Goal: Check status: Check status

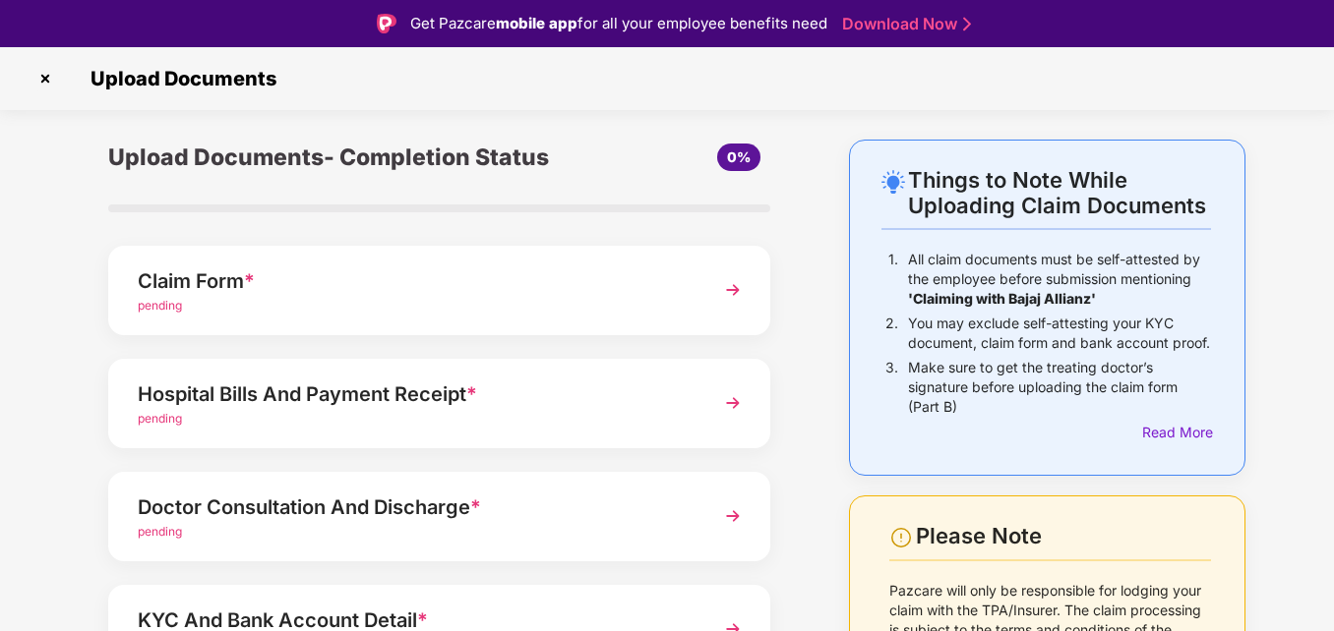
scroll to position [47, 0]
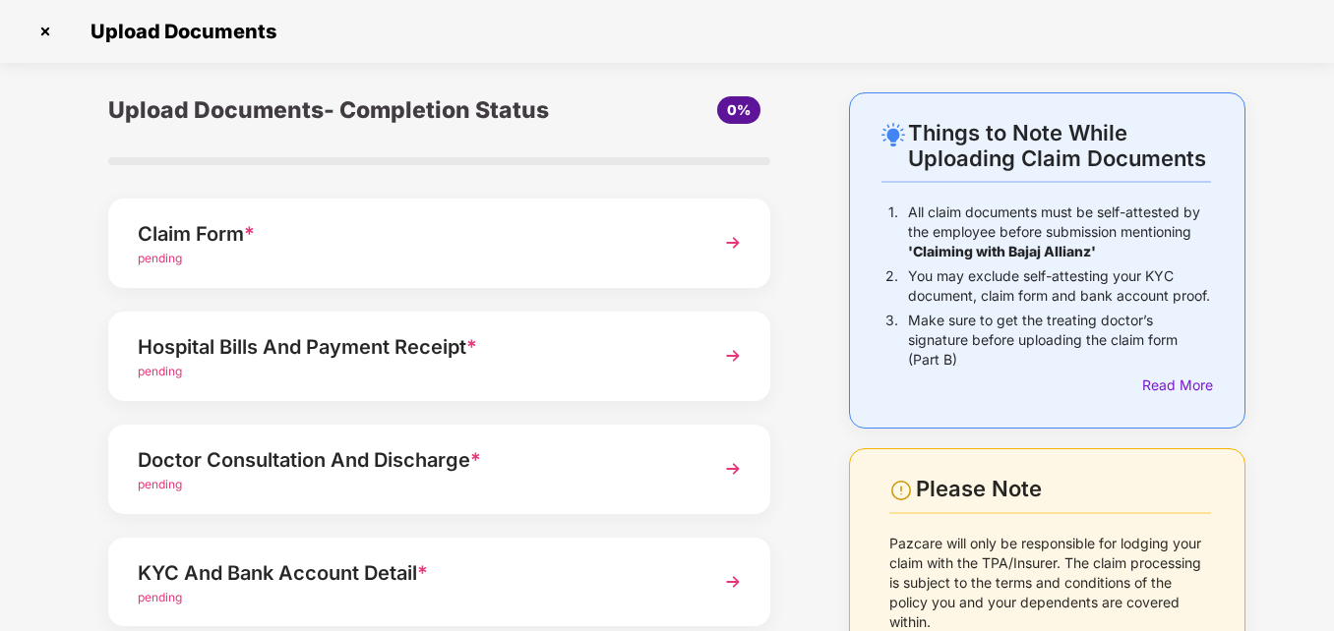
click at [729, 470] on img at bounding box center [732, 468] width 35 height 35
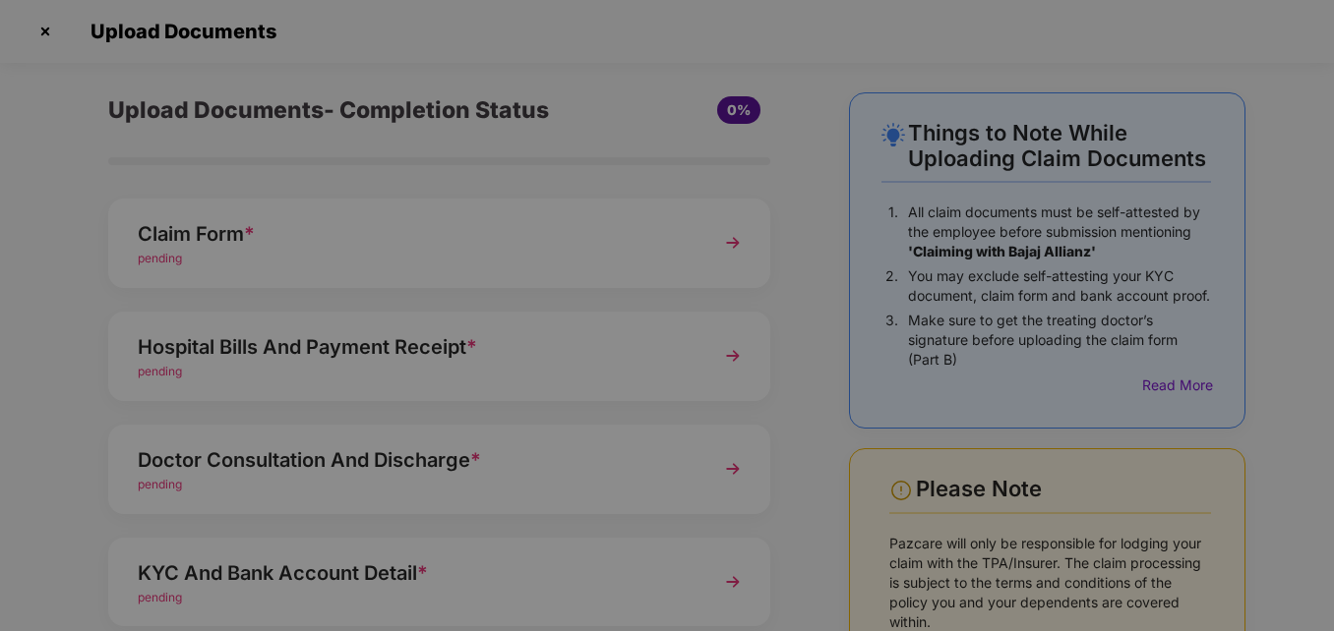
scroll to position [0, 0]
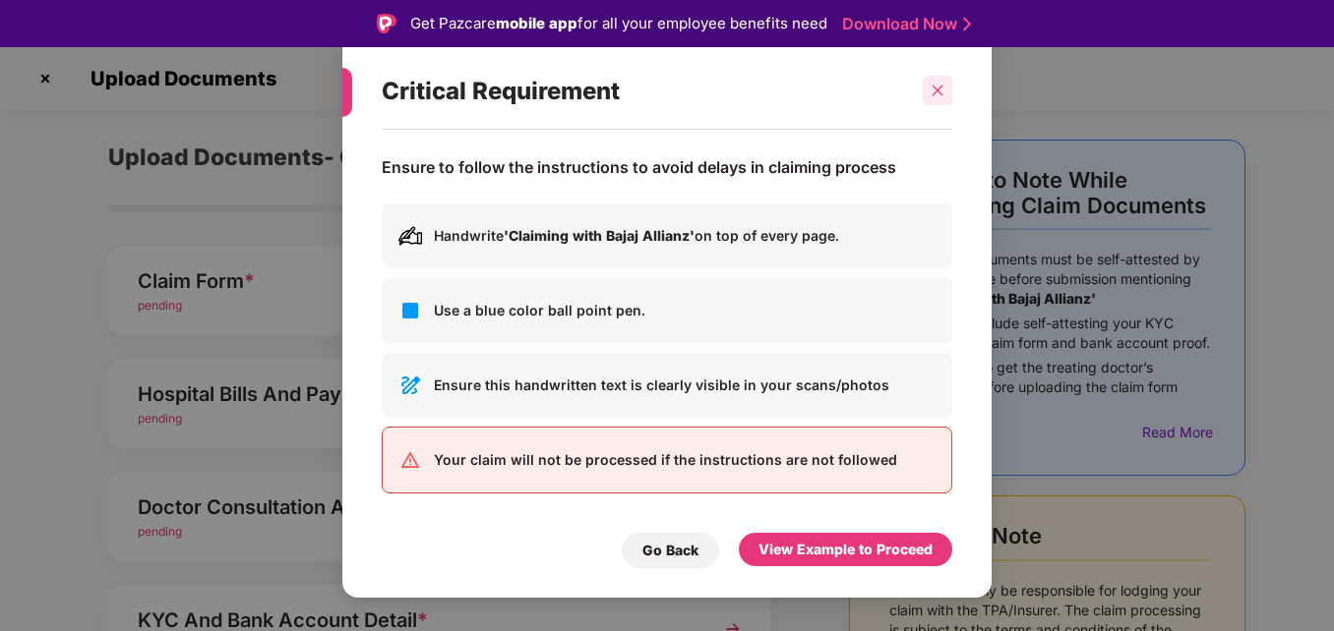
click at [937, 93] on icon "close" at bounding box center [937, 91] width 14 height 14
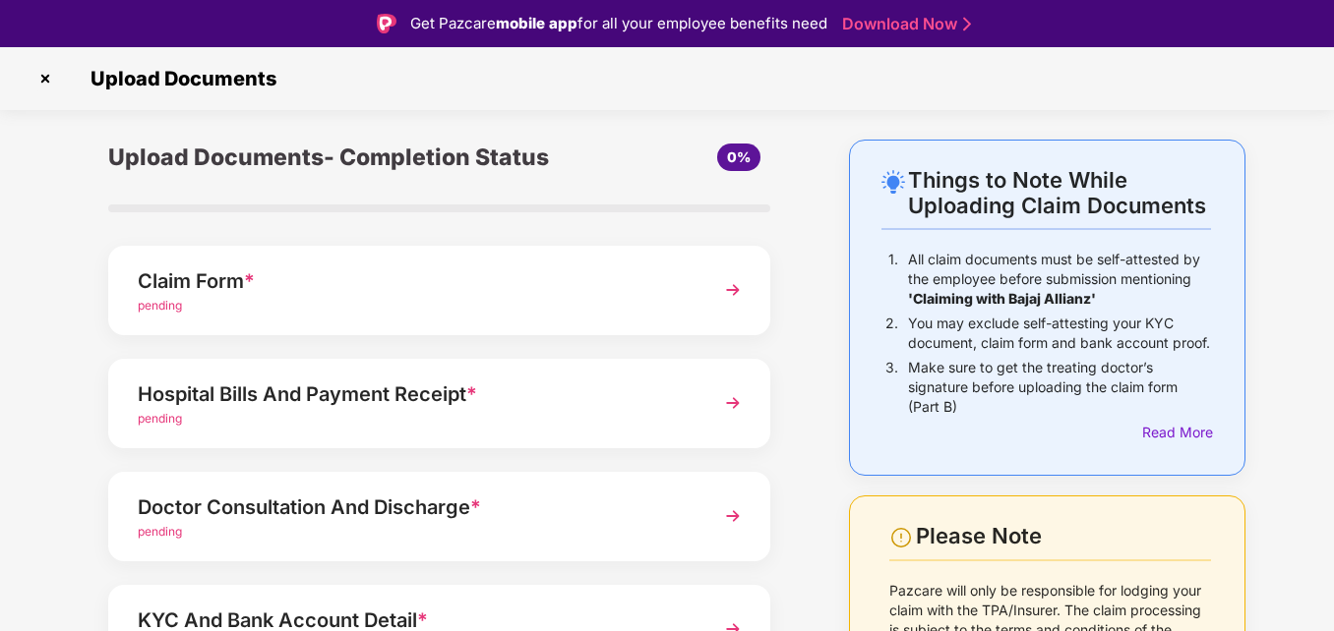
click at [735, 401] on img at bounding box center [732, 403] width 35 height 35
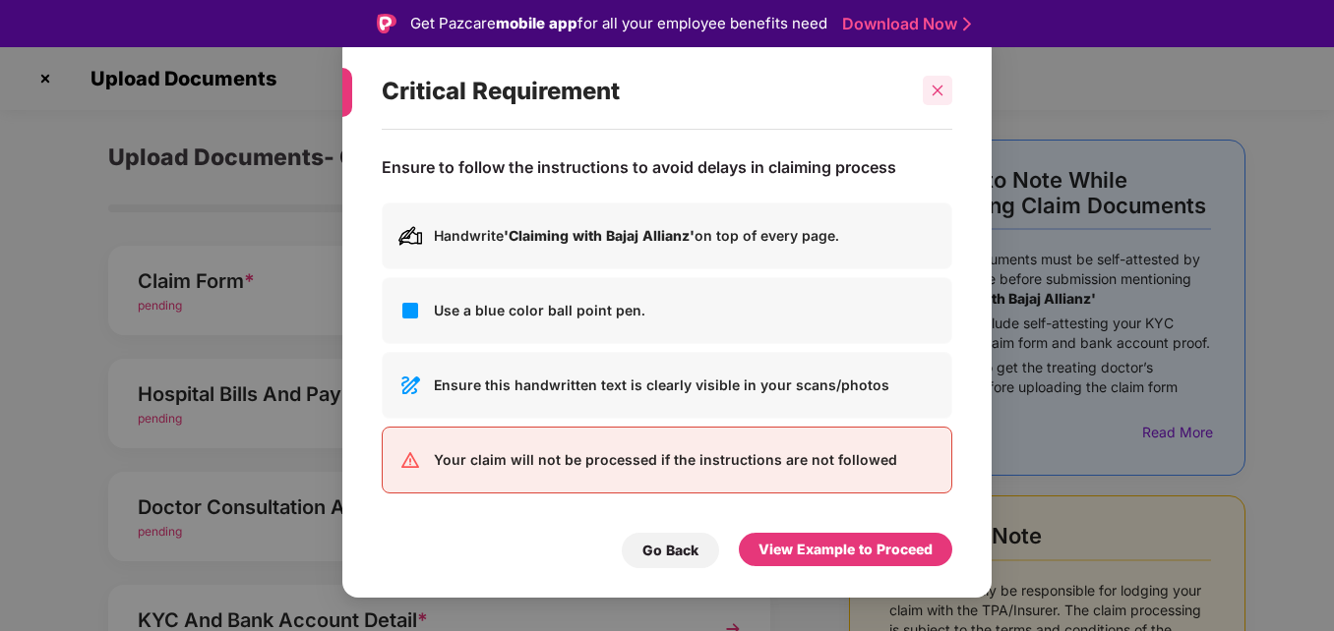
click at [931, 89] on icon "close" at bounding box center [937, 91] width 14 height 14
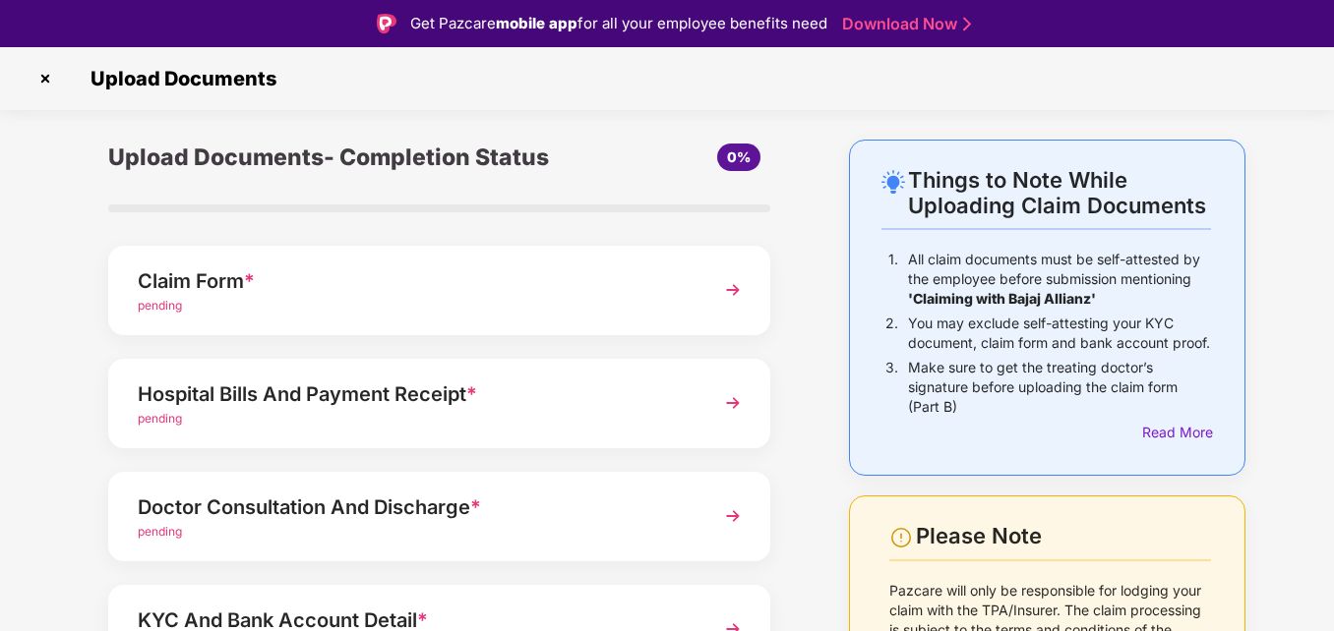
click at [731, 285] on img at bounding box center [732, 289] width 35 height 35
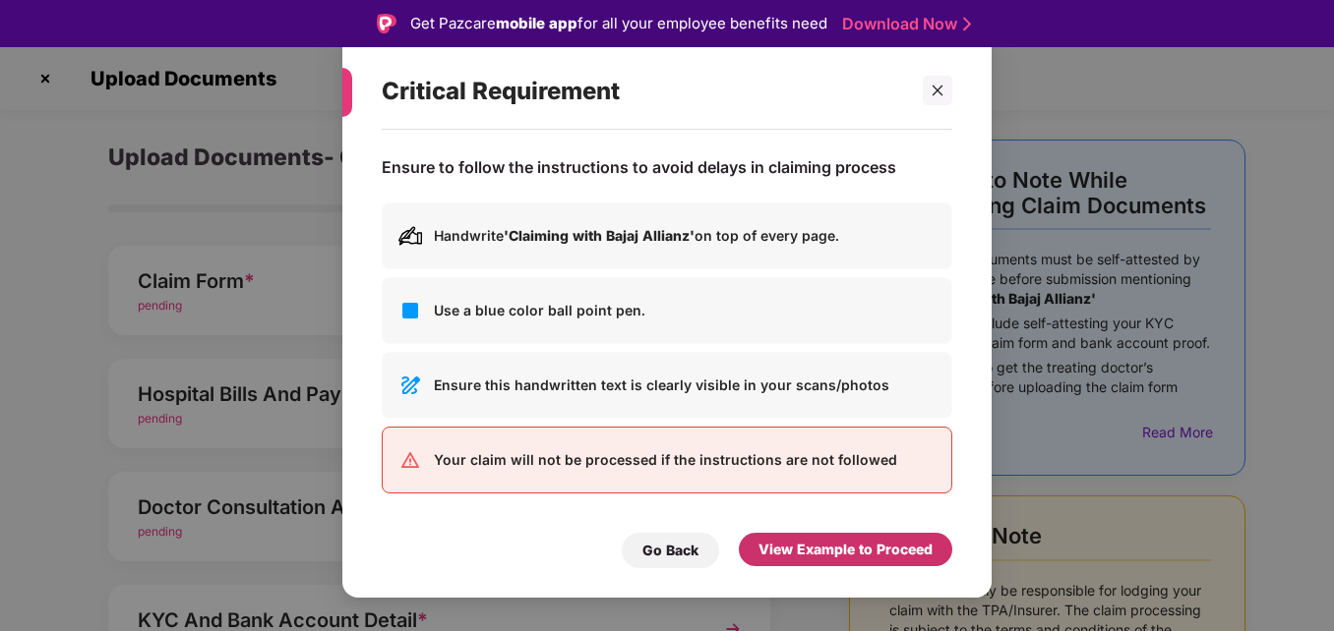
click at [845, 547] on div "View Example to Proceed" at bounding box center [845, 550] width 174 height 22
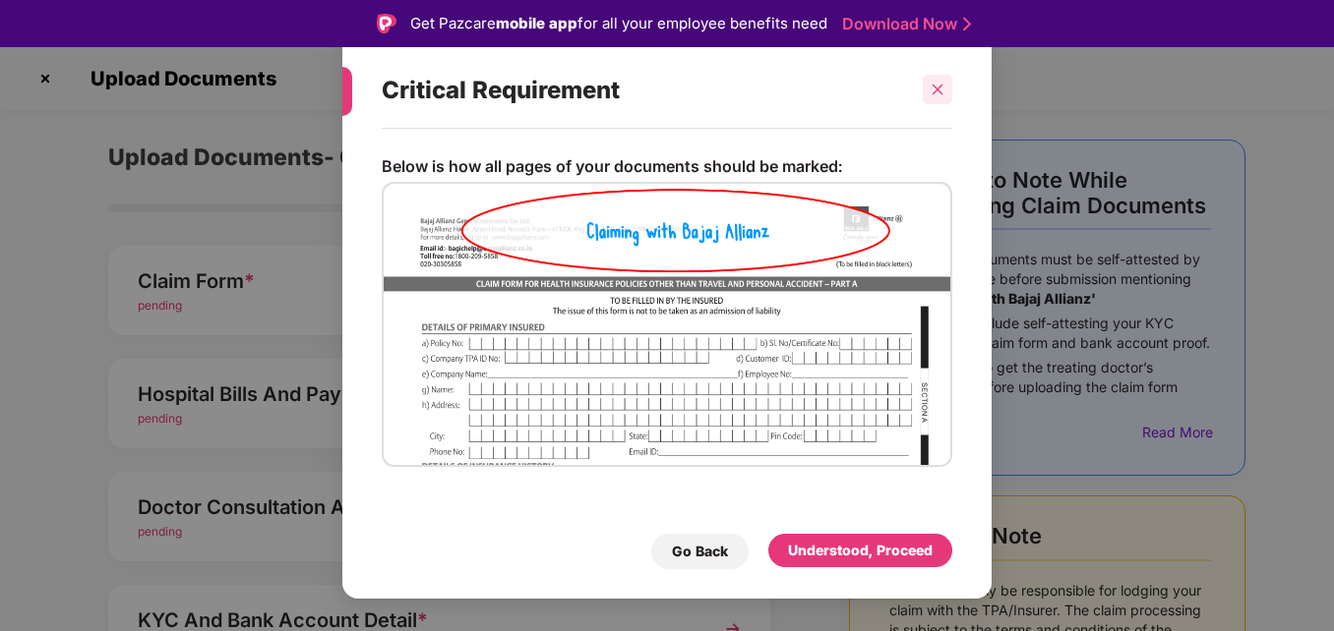
click at [940, 85] on icon "close" at bounding box center [937, 90] width 14 height 14
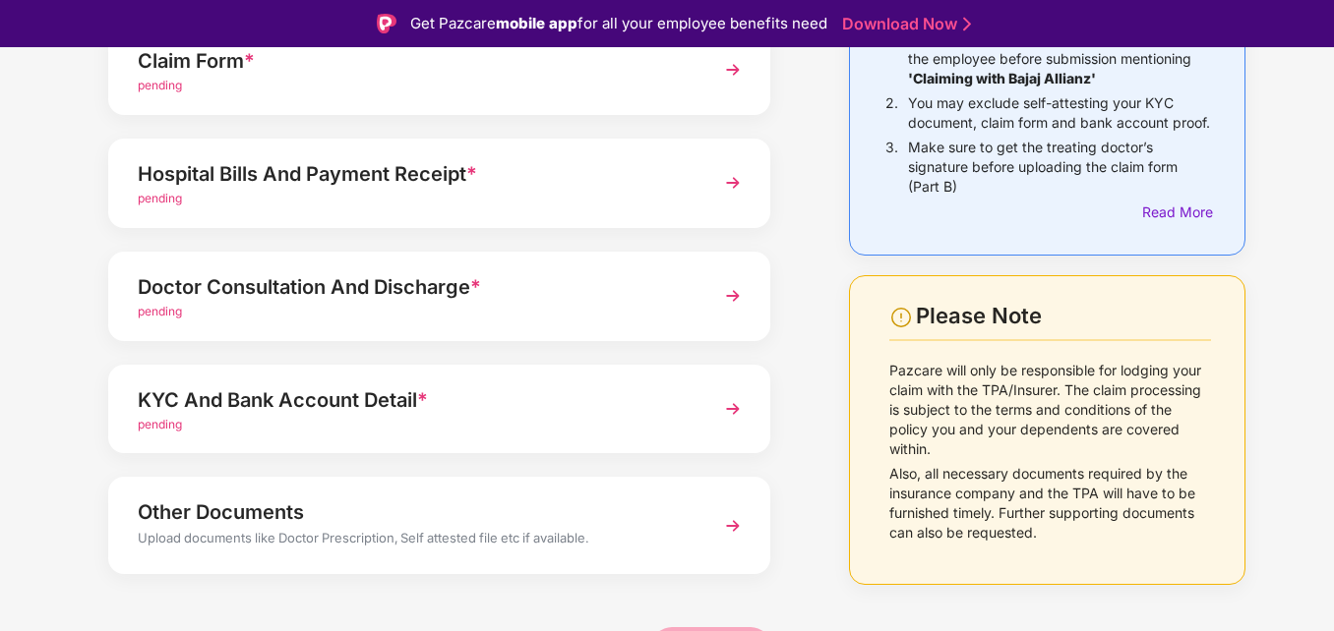
scroll to position [238, 0]
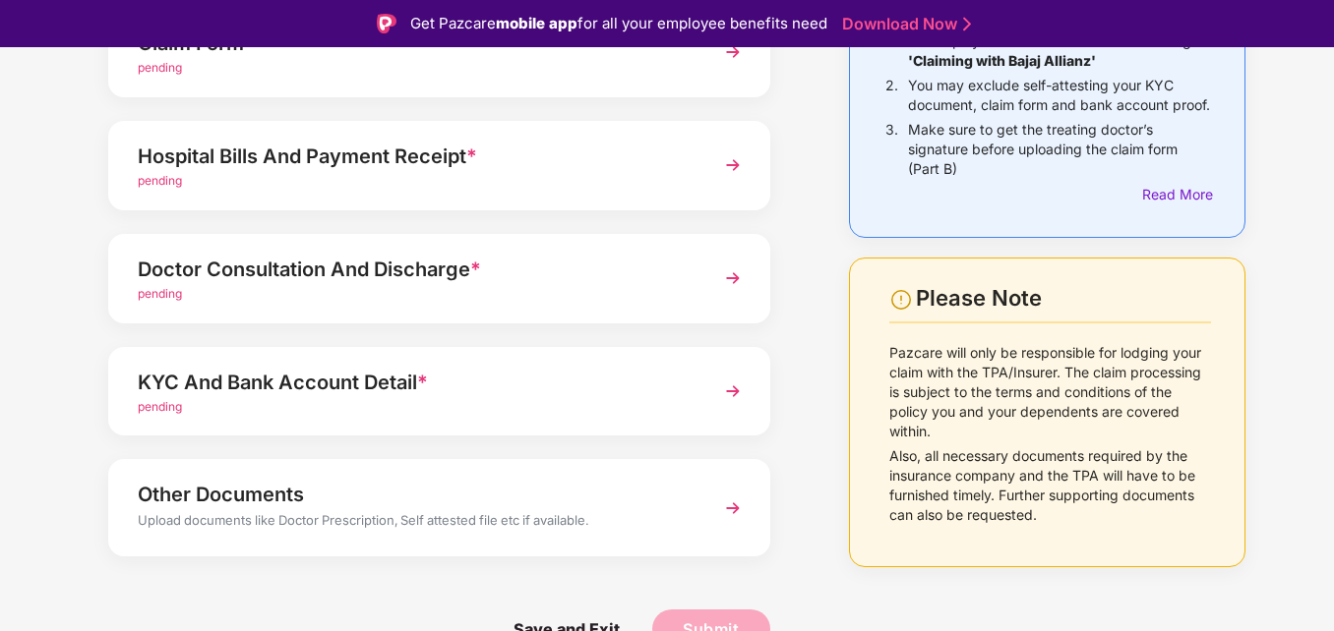
click at [730, 512] on img at bounding box center [732, 508] width 35 height 35
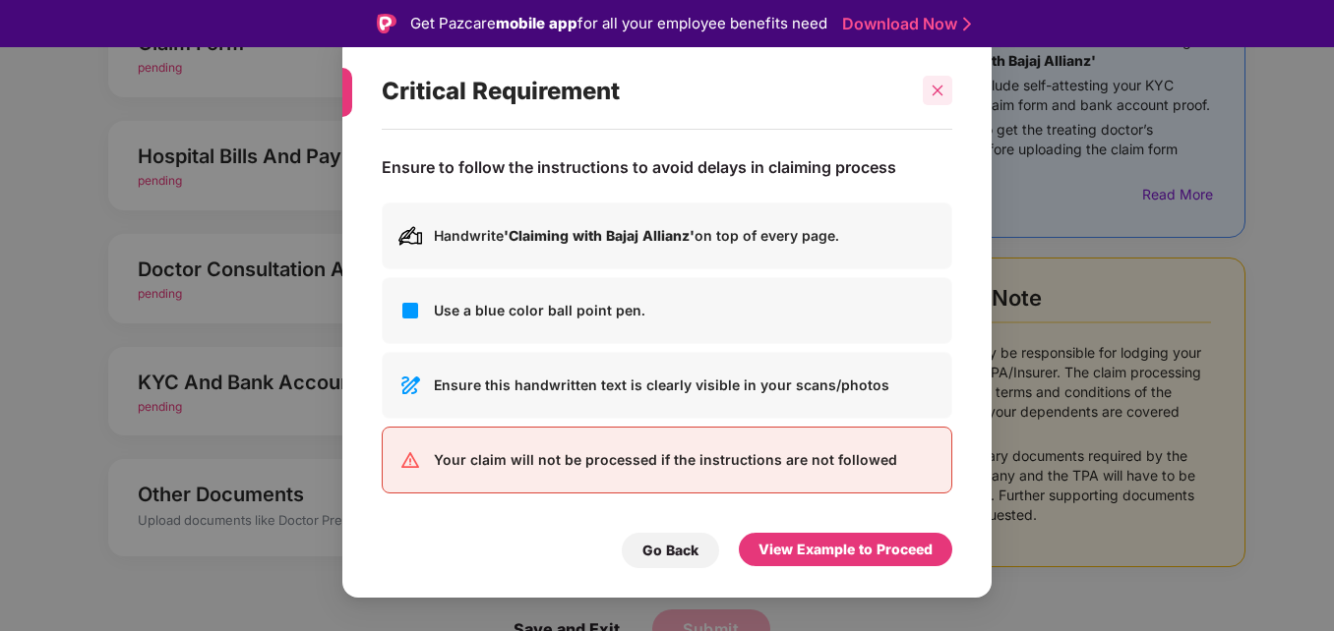
click at [938, 91] on icon "close" at bounding box center [937, 91] width 11 height 11
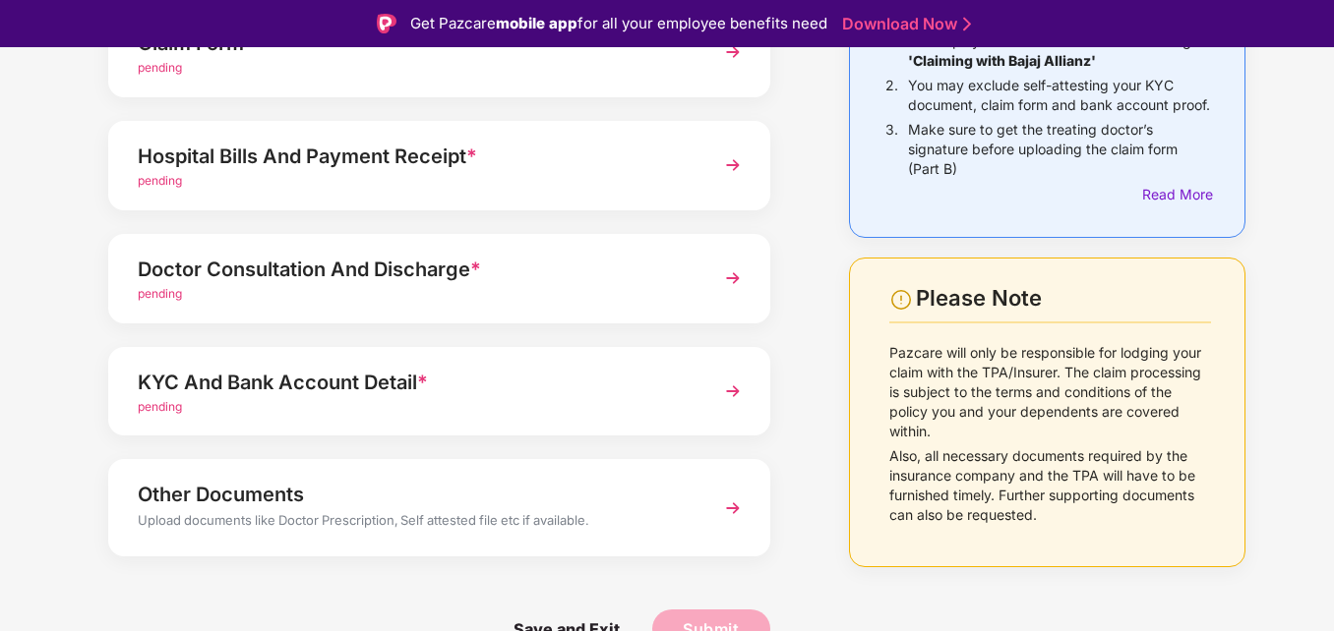
scroll to position [0, 0]
